Goal: Use online tool/utility: Use online tool/utility

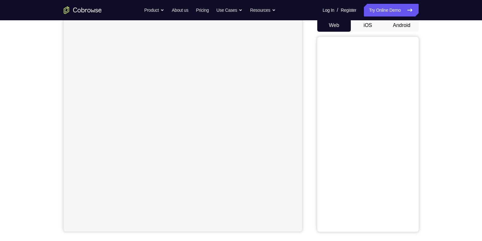
scroll to position [63, 0]
click at [397, 26] on button "Android" at bounding box center [402, 25] width 34 height 13
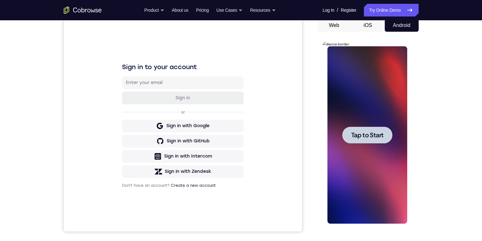
scroll to position [0, 0]
click at [362, 136] on span "Tap to Start" at bounding box center [367, 135] width 32 height 6
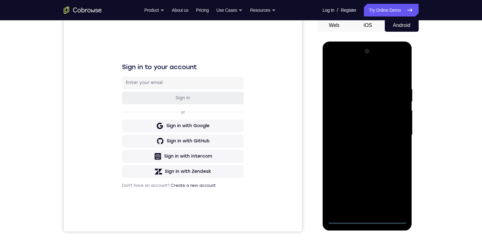
click at [342, 219] on div at bounding box center [368, 135] width 80 height 178
click at [342, 220] on div at bounding box center [368, 135] width 80 height 178
click at [343, 219] on div at bounding box center [368, 135] width 80 height 178
click at [344, 220] on div at bounding box center [368, 135] width 80 height 178
click at [363, 205] on div at bounding box center [368, 135] width 80 height 178
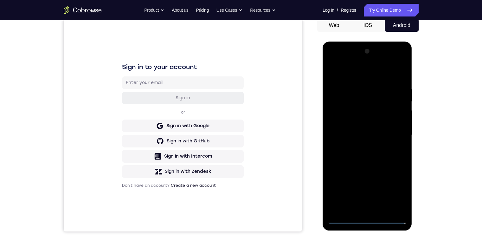
click at [367, 219] on div at bounding box center [368, 135] width 80 height 178
click at [368, 218] on div at bounding box center [368, 135] width 80 height 178
click at [327, 154] on div at bounding box center [368, 136] width 90 height 189
drag, startPoint x: 364, startPoint y: 166, endPoint x: 353, endPoint y: 173, distance: 13.7
click at [350, 171] on div at bounding box center [368, 135] width 80 height 178
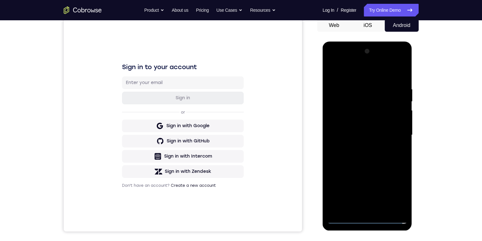
drag, startPoint x: 403, startPoint y: 223, endPoint x: 360, endPoint y: 220, distance: 43.5
click at [360, 220] on div at bounding box center [368, 135] width 80 height 178
drag, startPoint x: 381, startPoint y: 171, endPoint x: 388, endPoint y: 94, distance: 77.7
click at [388, 94] on div at bounding box center [368, 135] width 80 height 178
click at [394, 94] on div at bounding box center [368, 135] width 80 height 178
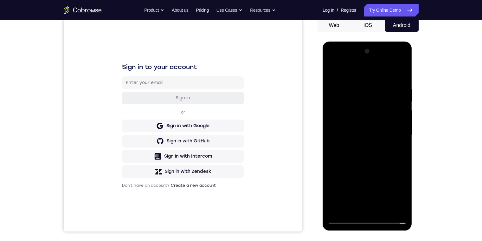
drag, startPoint x: 351, startPoint y: 167, endPoint x: 401, endPoint y: 187, distance: 53.6
click at [323, 176] on html "Online web based iOS Simulators and Android Emulators. Run iPhone, iPad, Mobile…" at bounding box center [368, 137] width 90 height 190
drag, startPoint x: 401, startPoint y: 187, endPoint x: 369, endPoint y: 192, distance: 32.1
click at [369, 192] on div at bounding box center [368, 135] width 80 height 178
click at [379, 87] on div at bounding box center [368, 135] width 80 height 178
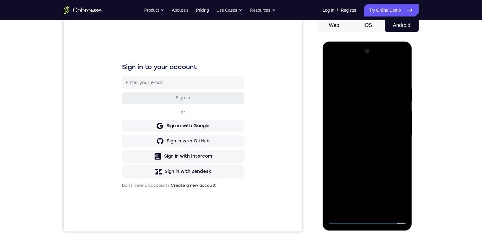
click at [353, 61] on div at bounding box center [368, 135] width 80 height 178
click at [330, 60] on div at bounding box center [368, 135] width 80 height 178
drag, startPoint x: 335, startPoint y: 60, endPoint x: 337, endPoint y: 63, distance: 4.1
click at [336, 60] on div at bounding box center [368, 135] width 80 height 178
click at [352, 98] on div at bounding box center [368, 135] width 80 height 178
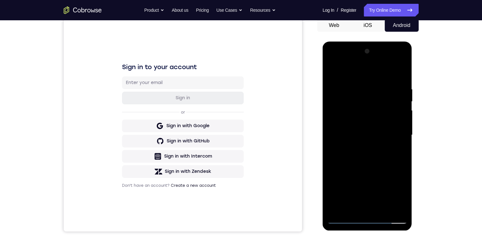
click at [346, 108] on div at bounding box center [368, 135] width 80 height 178
drag, startPoint x: 341, startPoint y: 107, endPoint x: 642, endPoint y: 138, distance: 303.5
click at [341, 107] on div at bounding box center [368, 135] width 80 height 178
click at [361, 145] on div at bounding box center [368, 135] width 80 height 178
click at [358, 128] on div at bounding box center [368, 135] width 80 height 178
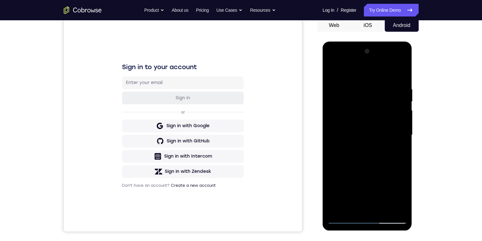
click at [384, 122] on div at bounding box center [368, 135] width 80 height 178
click at [383, 120] on div at bounding box center [368, 135] width 80 height 178
click at [399, 123] on div at bounding box center [368, 135] width 80 height 178
click at [360, 122] on div at bounding box center [368, 135] width 80 height 178
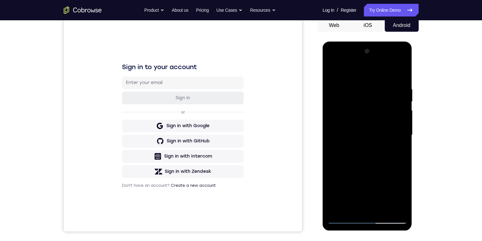
click at [360, 122] on div at bounding box center [368, 135] width 80 height 178
click at [357, 123] on div at bounding box center [368, 135] width 80 height 178
click at [356, 122] on div at bounding box center [368, 135] width 80 height 178
click at [367, 135] on div at bounding box center [368, 135] width 80 height 178
click at [348, 154] on div at bounding box center [368, 135] width 80 height 178
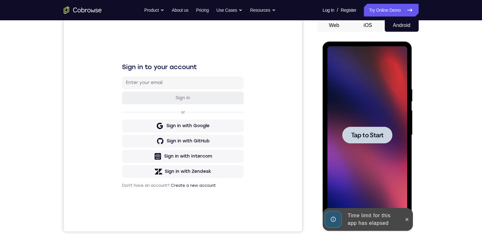
scroll to position [32, 0]
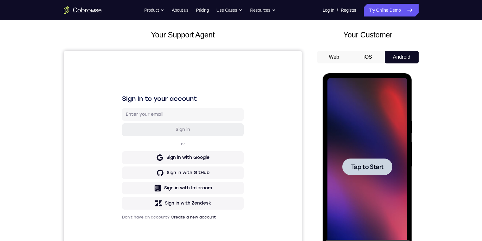
click at [368, 169] on span "Tap to Start" at bounding box center [367, 167] width 32 height 6
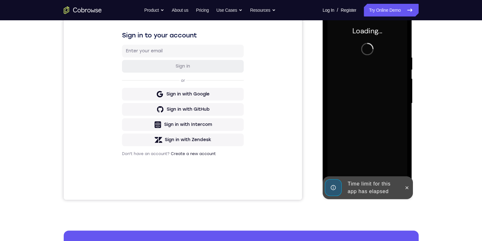
scroll to position [63, 0]
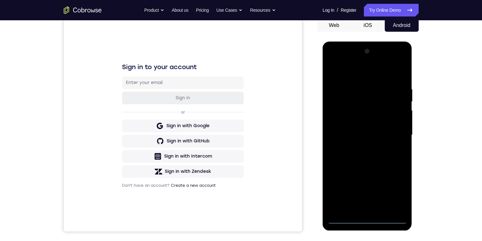
click at [368, 215] on div at bounding box center [368, 135] width 80 height 178
click at [367, 219] on div at bounding box center [368, 135] width 80 height 178
drag, startPoint x: 385, startPoint y: 72, endPoint x: 409, endPoint y: 73, distance: 24.4
click at [413, 42] on html "Online web based iOS Simulators and Android Emulators. Run iPhone, iPad, Mobile…" at bounding box center [368, 137] width 90 height 190
click at [342, 177] on div at bounding box center [368, 135] width 80 height 178
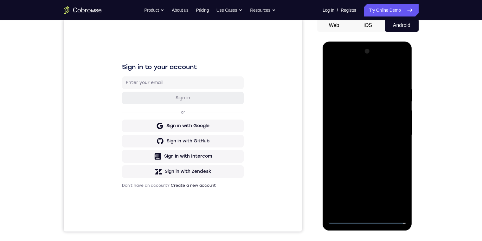
click at [364, 207] on div at bounding box center [368, 135] width 80 height 178
drag, startPoint x: 369, startPoint y: 164, endPoint x: 388, endPoint y: 95, distance: 71.3
click at [393, 72] on div at bounding box center [368, 135] width 80 height 178
drag, startPoint x: 361, startPoint y: 154, endPoint x: 348, endPoint y: 223, distance: 70.7
click at [348, 212] on div at bounding box center [368, 135] width 80 height 178
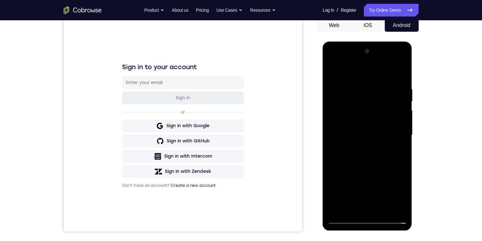
click at [371, 90] on div at bounding box center [368, 135] width 80 height 178
drag, startPoint x: 366, startPoint y: 156, endPoint x: 370, endPoint y: 113, distance: 43.6
click at [370, 112] on div at bounding box center [368, 135] width 80 height 178
click at [366, 219] on div at bounding box center [368, 135] width 80 height 178
drag, startPoint x: 382, startPoint y: 128, endPoint x: 388, endPoint y: 77, distance: 51.0
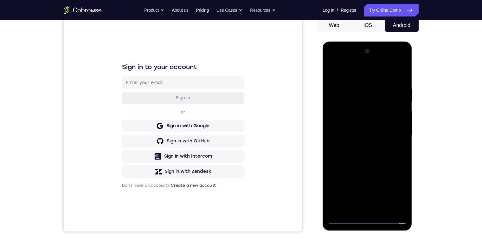
click at [391, 51] on div at bounding box center [368, 135] width 80 height 178
click at [341, 129] on div at bounding box center [368, 135] width 80 height 178
click at [370, 137] on div at bounding box center [368, 135] width 80 height 178
click at [370, 140] on div at bounding box center [368, 135] width 80 height 178
click at [369, 207] on div at bounding box center [368, 135] width 80 height 178
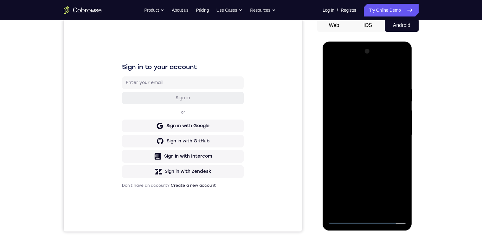
click at [373, 208] on div at bounding box center [368, 135] width 80 height 178
click at [381, 156] on div at bounding box center [368, 135] width 80 height 178
click at [361, 110] on div at bounding box center [368, 135] width 80 height 178
click at [364, 94] on div at bounding box center [368, 135] width 80 height 178
click at [368, 110] on div at bounding box center [368, 135] width 80 height 178
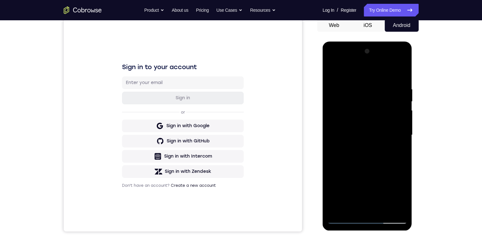
click at [398, 151] on div at bounding box center [368, 135] width 80 height 178
click at [392, 148] on div at bounding box center [368, 135] width 80 height 178
click at [341, 147] on div at bounding box center [368, 135] width 80 height 178
click at [343, 217] on div at bounding box center [368, 135] width 80 height 178
click at [345, 219] on div at bounding box center [368, 135] width 80 height 178
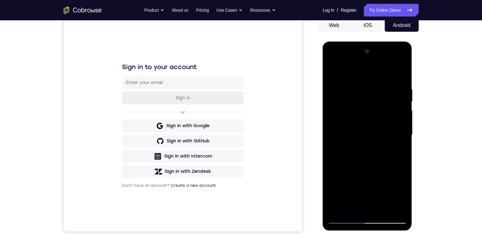
click at [398, 204] on div at bounding box center [368, 135] width 80 height 178
click at [367, 219] on div at bounding box center [368, 135] width 80 height 178
click at [368, 218] on div at bounding box center [368, 135] width 80 height 178
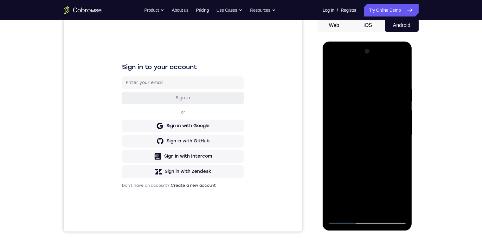
drag, startPoint x: 386, startPoint y: 140, endPoint x: 392, endPoint y: 78, distance: 61.5
click at [400, 42] on html "Online web based iOS Simulators and Android Emulators. Run iPhone, iPad, Mobile…" at bounding box center [368, 137] width 90 height 190
click at [382, 82] on div at bounding box center [368, 135] width 80 height 178
click at [367, 71] on div at bounding box center [368, 135] width 80 height 178
click at [352, 96] on div at bounding box center [368, 135] width 80 height 178
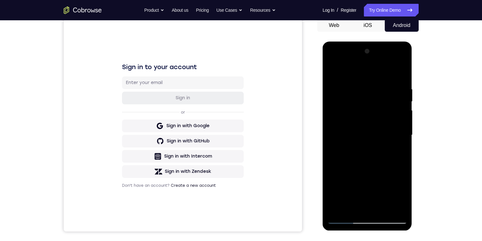
click at [392, 96] on div at bounding box center [368, 135] width 80 height 178
click at [394, 135] on div at bounding box center [368, 135] width 80 height 178
click at [353, 206] on div at bounding box center [368, 135] width 80 height 178
click at [364, 208] on div at bounding box center [368, 135] width 80 height 178
click at [360, 129] on div at bounding box center [368, 135] width 80 height 178
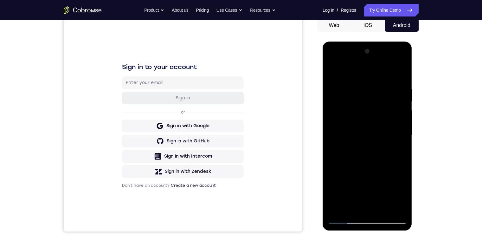
click at [343, 121] on div at bounding box center [368, 135] width 80 height 178
click at [398, 119] on div at bounding box center [368, 135] width 80 height 178
click at [391, 134] on div at bounding box center [368, 135] width 80 height 178
click at [372, 153] on div at bounding box center [368, 135] width 80 height 178
click at [368, 128] on div at bounding box center [368, 135] width 80 height 178
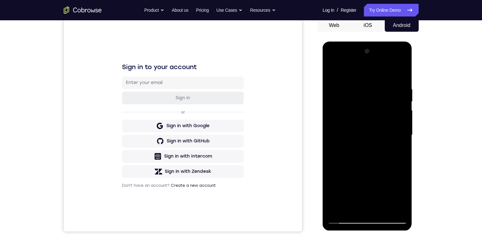
click at [368, 122] on div at bounding box center [368, 135] width 80 height 178
click at [383, 108] on div at bounding box center [368, 135] width 80 height 178
click at [379, 121] on div at bounding box center [368, 135] width 80 height 178
click at [386, 133] on div at bounding box center [368, 135] width 80 height 178
click at [382, 159] on div at bounding box center [368, 135] width 80 height 178
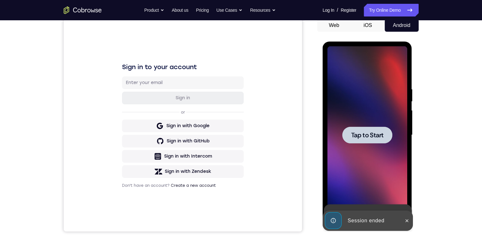
click at [374, 138] on span "Tap to Start" at bounding box center [367, 135] width 32 height 6
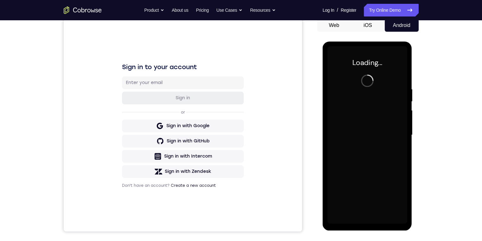
click at [384, 107] on div at bounding box center [368, 135] width 80 height 178
click at [383, 110] on div at bounding box center [368, 135] width 80 height 178
drag, startPoint x: 379, startPoint y: 121, endPoint x: 378, endPoint y: 131, distance: 10.5
click at [379, 121] on div at bounding box center [368, 135] width 80 height 178
click at [379, 131] on div at bounding box center [368, 135] width 80 height 178
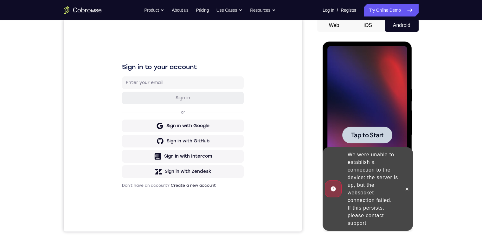
click at [376, 129] on div at bounding box center [367, 135] width 50 height 17
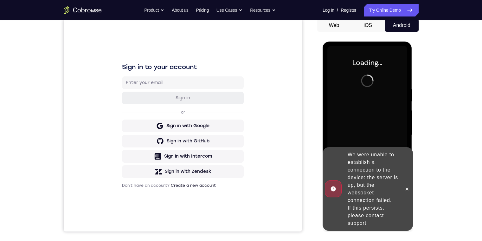
click at [403, 184] on div at bounding box center [407, 189] width 10 height 84
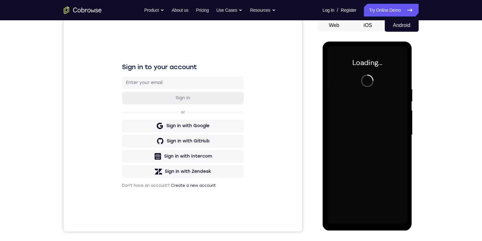
click at [398, 176] on div at bounding box center [368, 135] width 80 height 178
drag, startPoint x: 398, startPoint y: 176, endPoint x: 738, endPoint y: 163, distance: 340.2
click at [398, 176] on div at bounding box center [368, 135] width 80 height 178
click at [412, 122] on div "Loading..." at bounding box center [368, 136] width 90 height 189
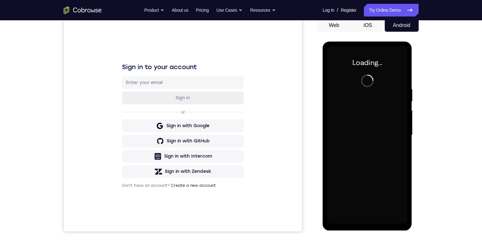
click at [410, 126] on div "Loading..." at bounding box center [368, 136] width 90 height 189
click at [411, 98] on div "Loading..." at bounding box center [368, 136] width 90 height 189
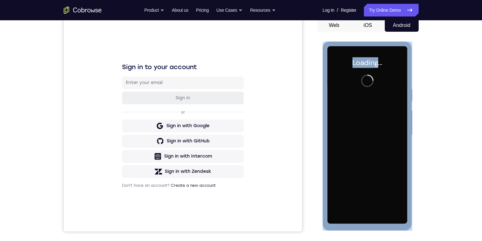
click at [411, 98] on div "Loading..." at bounding box center [368, 136] width 90 height 189
drag, startPoint x: 411, startPoint y: 98, endPoint x: 383, endPoint y: 114, distance: 32.8
click at [385, 113] on div at bounding box center [368, 135] width 80 height 178
click at [382, 113] on div at bounding box center [368, 135] width 80 height 178
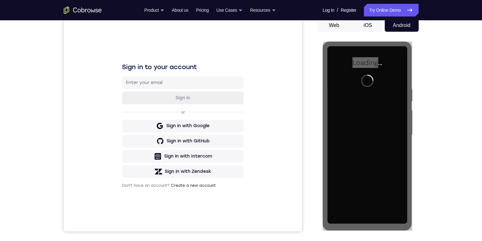
click at [424, 110] on div "Your Support Agent Your Customer Web iOS Android Next Steps We’d be happy to gi…" at bounding box center [241, 166] width 406 height 418
click at [416, 105] on div at bounding box center [367, 134] width 101 height 195
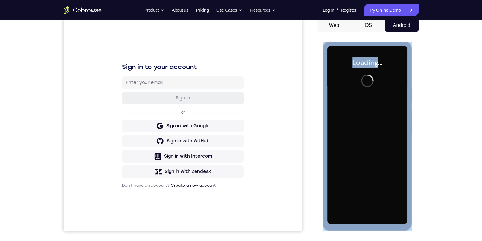
click at [389, 118] on div at bounding box center [368, 135] width 80 height 178
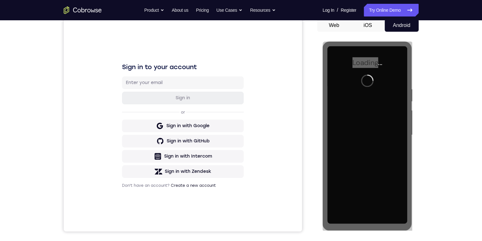
click at [415, 109] on div at bounding box center [367, 134] width 101 height 195
click at [416, 109] on div at bounding box center [367, 134] width 101 height 195
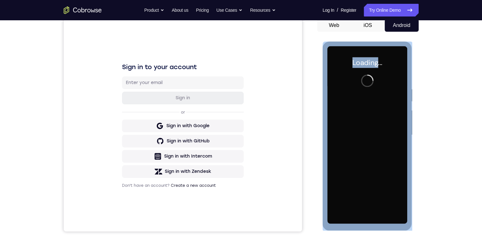
click at [401, 114] on div at bounding box center [368, 135] width 80 height 178
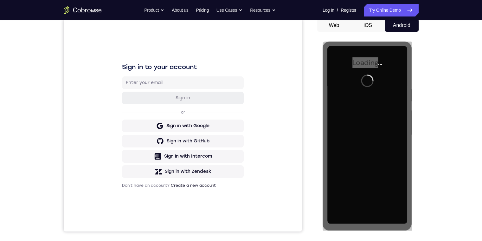
click at [416, 110] on div at bounding box center [367, 134] width 101 height 195
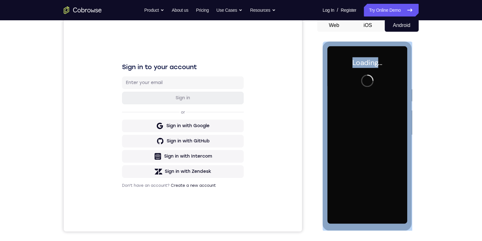
click at [392, 119] on div at bounding box center [368, 135] width 80 height 178
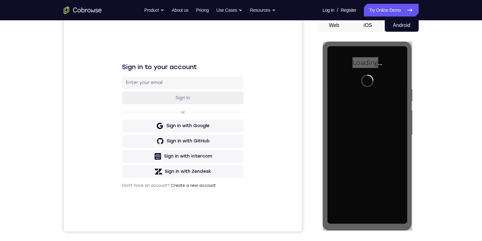
drag, startPoint x: 441, startPoint y: 65, endPoint x: 446, endPoint y: 44, distance: 21.0
click at [444, 61] on div "Your Support Agent Your Customer Web iOS Android Next Steps We’d be happy to gi…" at bounding box center [241, 166] width 482 height 418
click at [441, 52] on div "Your Support Agent Your Customer Web iOS Android Next Steps We’d be happy to gi…" at bounding box center [241, 166] width 406 height 418
click at [443, 43] on div "Your Support Agent Your Customer Web iOS Android Next Steps We’d be happy to gi…" at bounding box center [241, 166] width 406 height 418
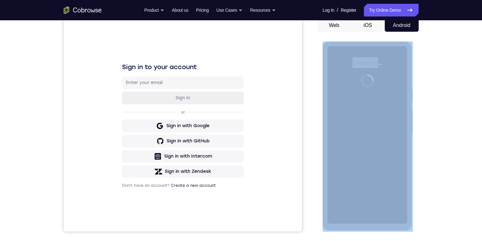
click at [443, 43] on div "Your Support Agent Your Customer Web iOS Android Next Steps We’d be happy to gi…" at bounding box center [241, 166] width 406 height 418
click at [443, 49] on div "Your Support Agent Your Customer Web iOS Android Next Steps We’d be happy to gi…" at bounding box center [241, 166] width 406 height 418
click at [442, 49] on div "Your Support Agent Your Customer Web iOS Android Next Steps We’d be happy to gi…" at bounding box center [241, 166] width 406 height 418
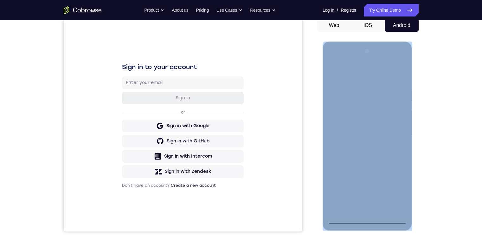
click at [369, 221] on div at bounding box center [368, 135] width 80 height 178
click at [368, 218] on div at bounding box center [368, 135] width 80 height 178
click at [380, 81] on div at bounding box center [368, 135] width 80 height 178
click at [377, 83] on div at bounding box center [368, 135] width 80 height 178
click at [374, 74] on div at bounding box center [368, 135] width 80 height 178
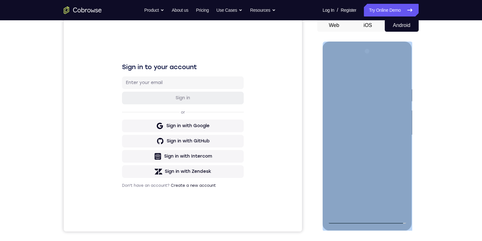
click at [396, 131] on div at bounding box center [368, 135] width 80 height 178
click at [364, 211] on div at bounding box center [368, 135] width 80 height 178
click at [378, 130] on div at bounding box center [368, 135] width 80 height 178
click at [355, 123] on div at bounding box center [368, 135] width 80 height 178
click at [368, 134] on div at bounding box center [368, 135] width 80 height 178
